Goal: Navigation & Orientation: Find specific page/section

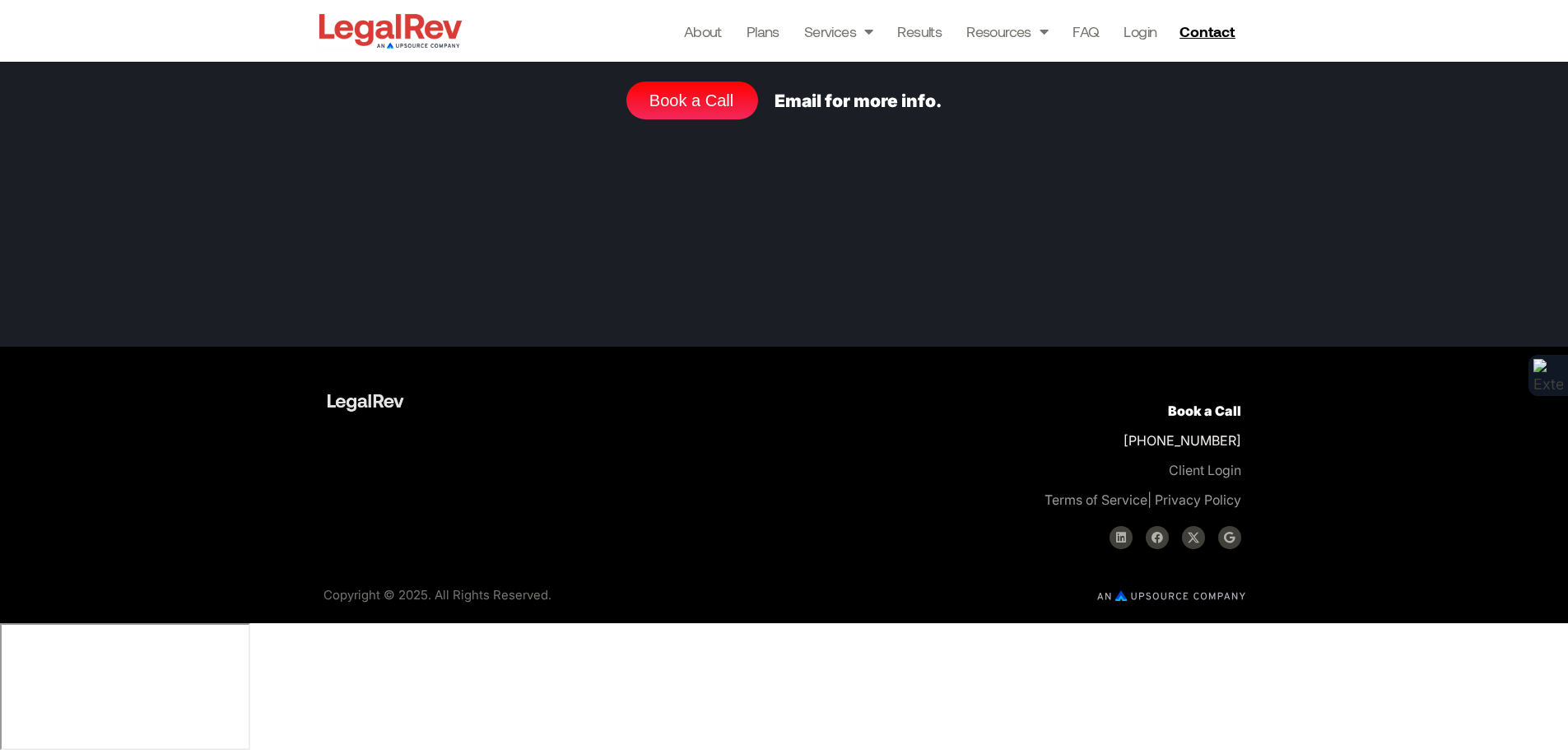
scroll to position [7299, 0]
click at [1116, 543] on icon at bounding box center [1121, 538] width 12 height 12
click at [1093, 509] on link "Terms of Service" at bounding box center [1096, 500] width 103 height 17
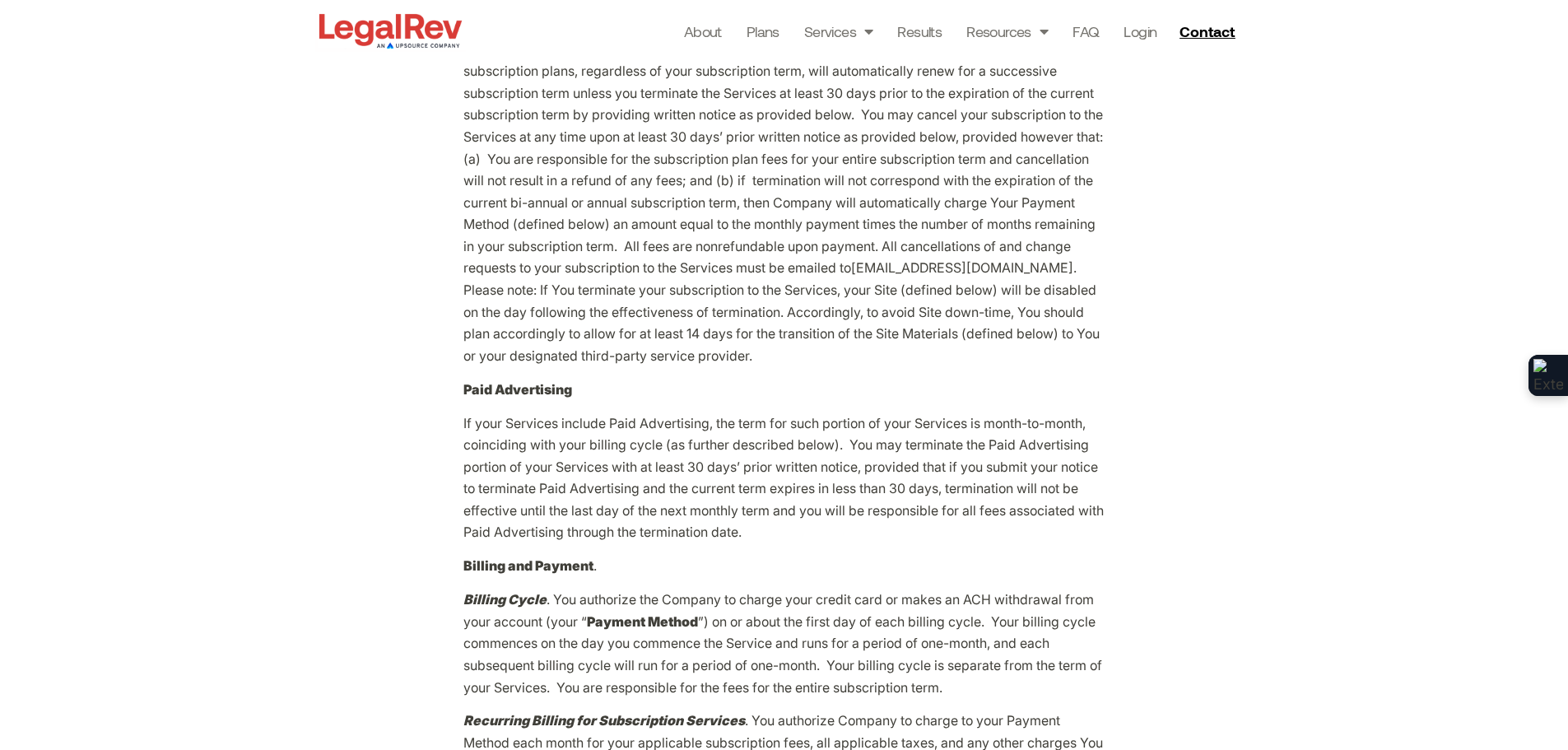
scroll to position [488, 0]
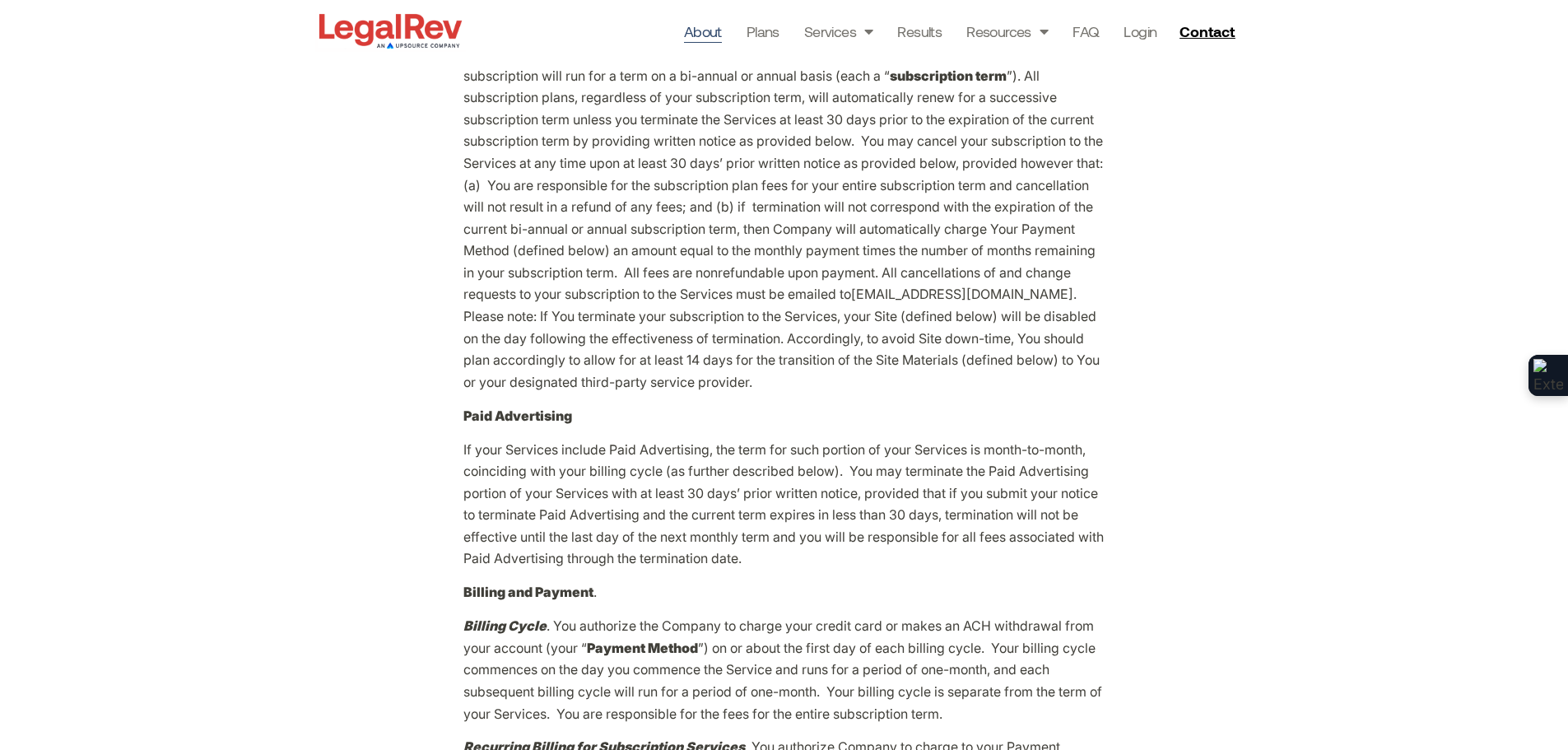
click at [701, 27] on link "About" at bounding box center [703, 32] width 38 height 23
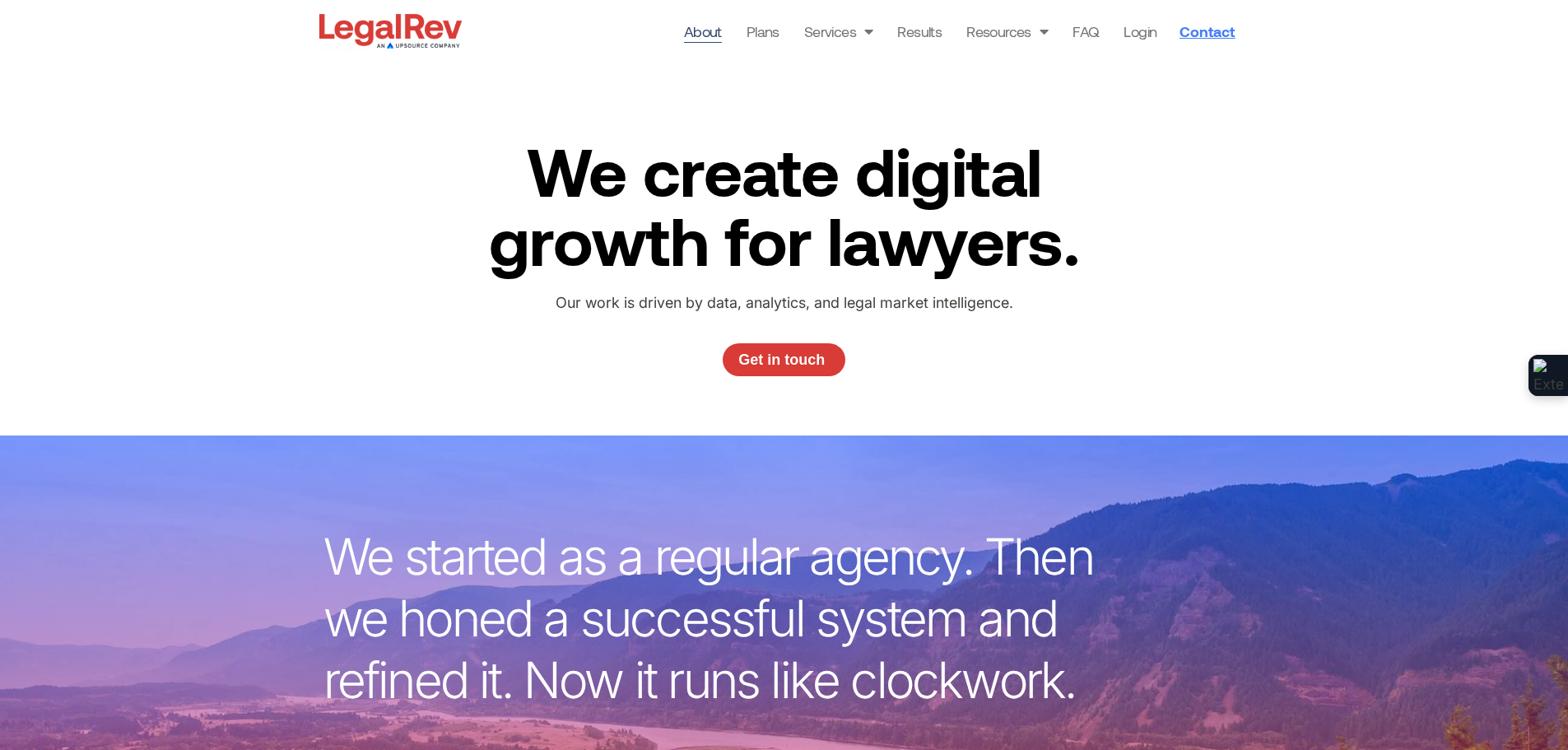
click at [1206, 29] on span "Contact" at bounding box center [1207, 32] width 56 height 15
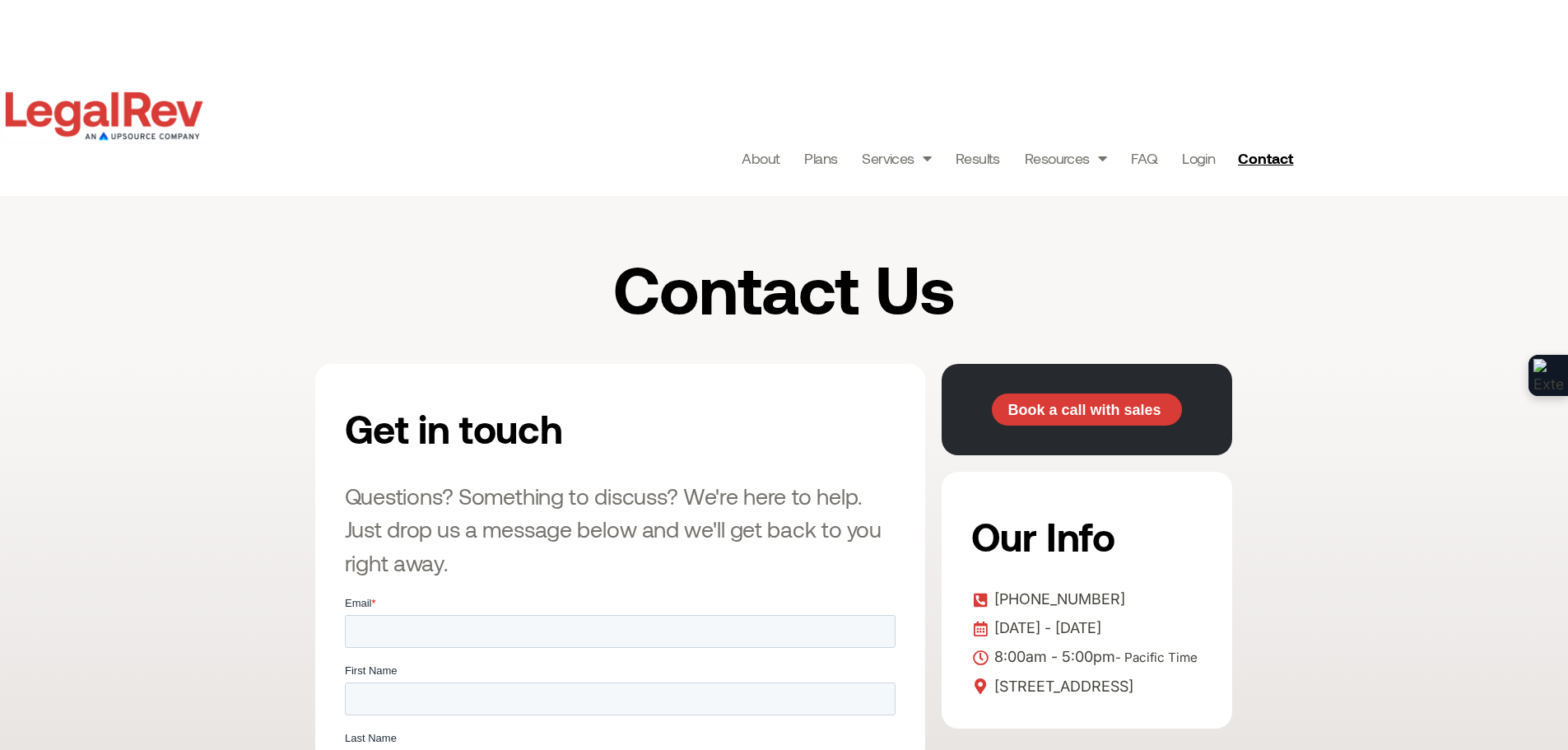
click at [745, 159] on link "About" at bounding box center [760, 158] width 38 height 23
